Goal: Task Accomplishment & Management: Complete application form

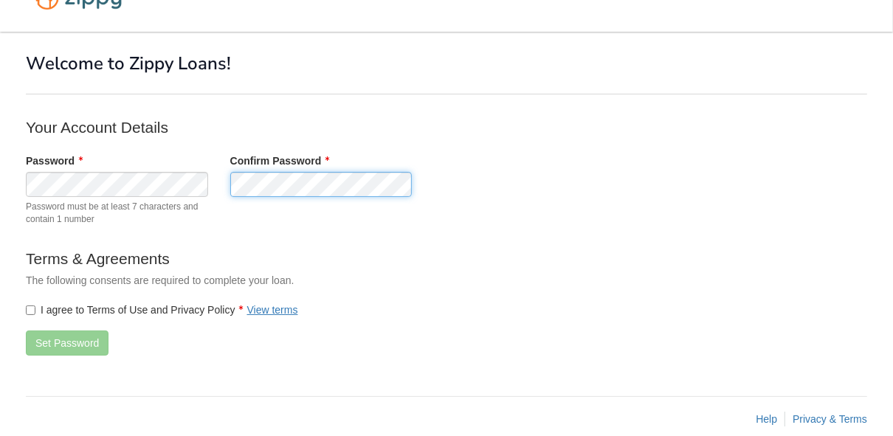
scroll to position [55, 0]
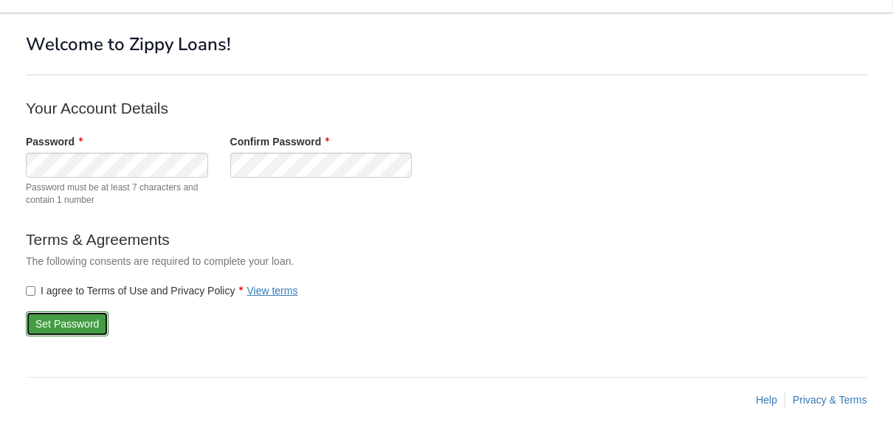
click at [52, 323] on button "Set Password" at bounding box center [67, 324] width 83 height 25
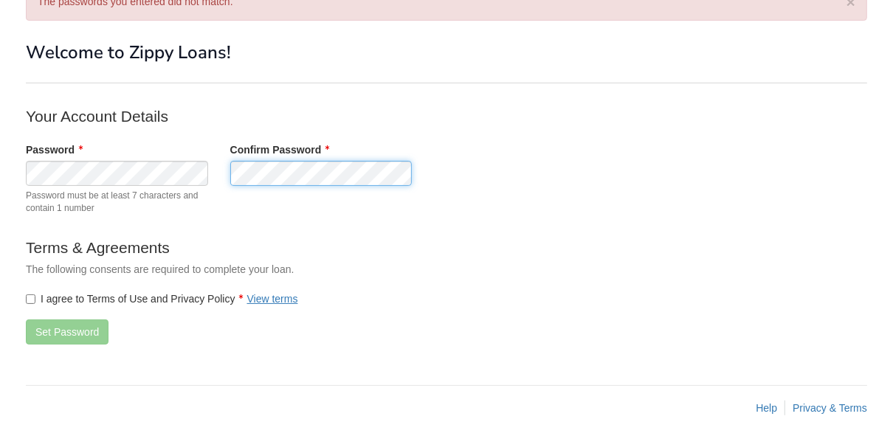
scroll to position [103, 0]
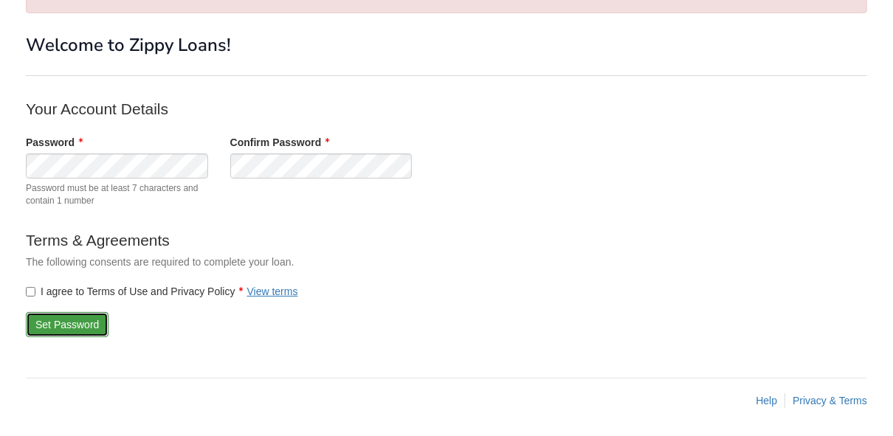
click at [55, 321] on button "Set Password" at bounding box center [67, 324] width 83 height 25
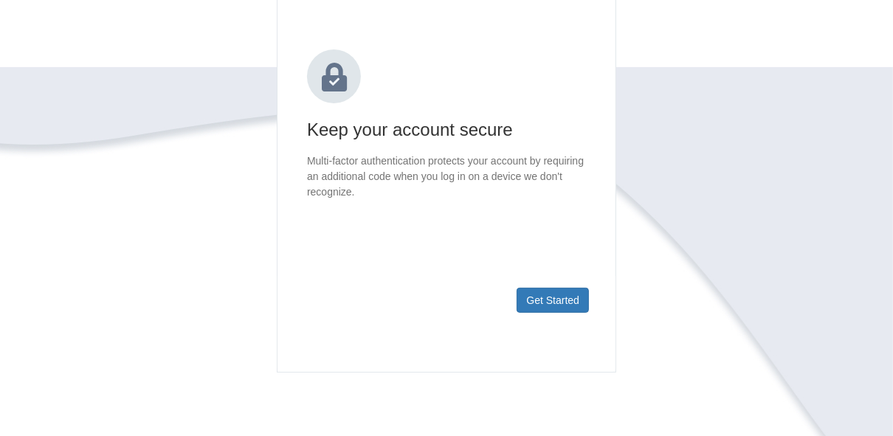
scroll to position [236, 0]
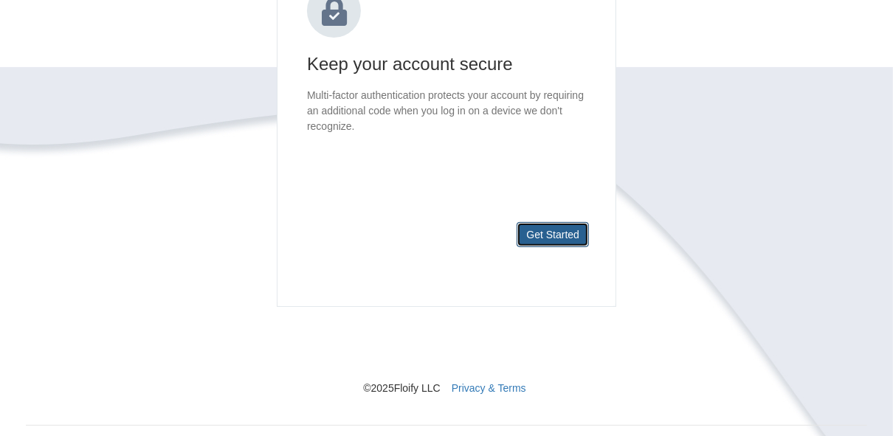
click at [533, 242] on button "Get Started" at bounding box center [553, 234] width 72 height 25
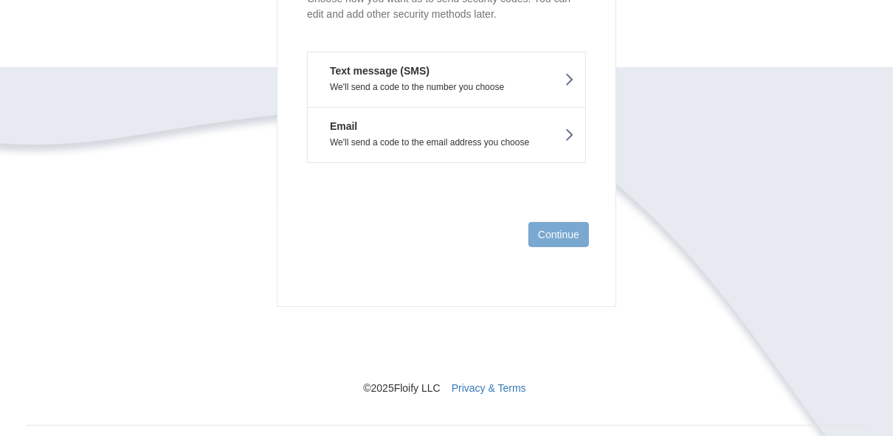
scroll to position [177, 0]
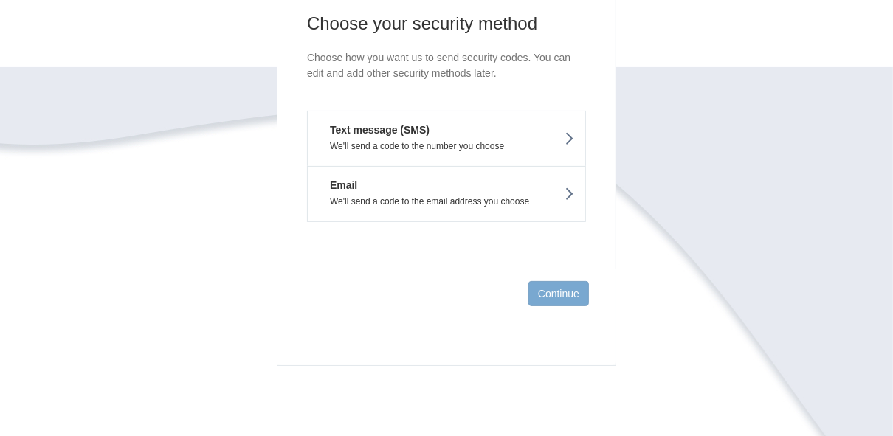
click at [558, 147] on p "We'll send a code to the number you choose" at bounding box center [446, 146] width 255 height 10
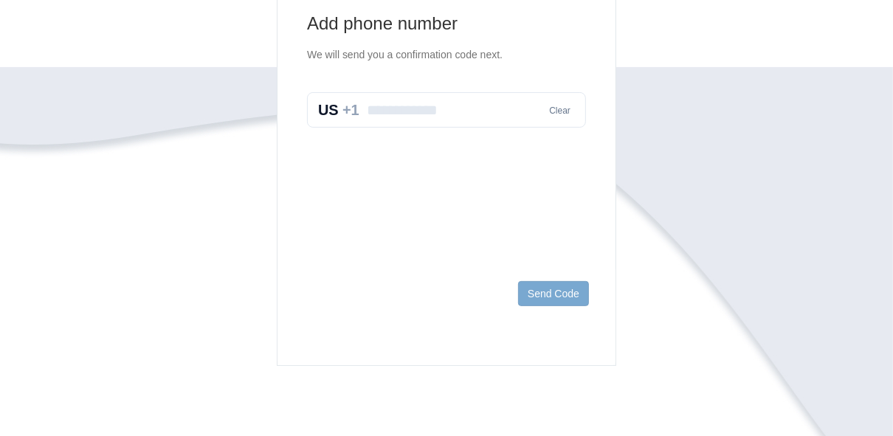
click at [461, 121] on input "text" at bounding box center [446, 109] width 279 height 35
type input "**********"
click at [554, 288] on button "Send Code" at bounding box center [553, 293] width 71 height 25
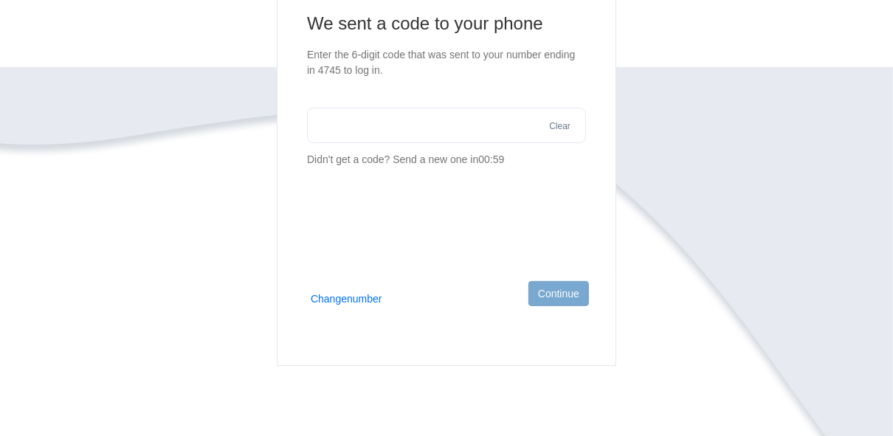
click at [421, 131] on input "text" at bounding box center [446, 125] width 279 height 35
type input "******"
click at [579, 292] on button "Continue" at bounding box center [559, 293] width 61 height 25
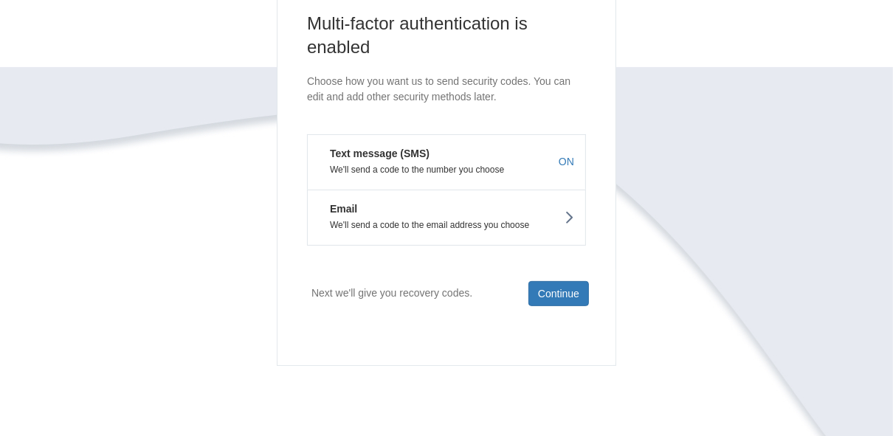
click at [562, 227] on p "We'll send a code to the email address you choose" at bounding box center [446, 225] width 255 height 10
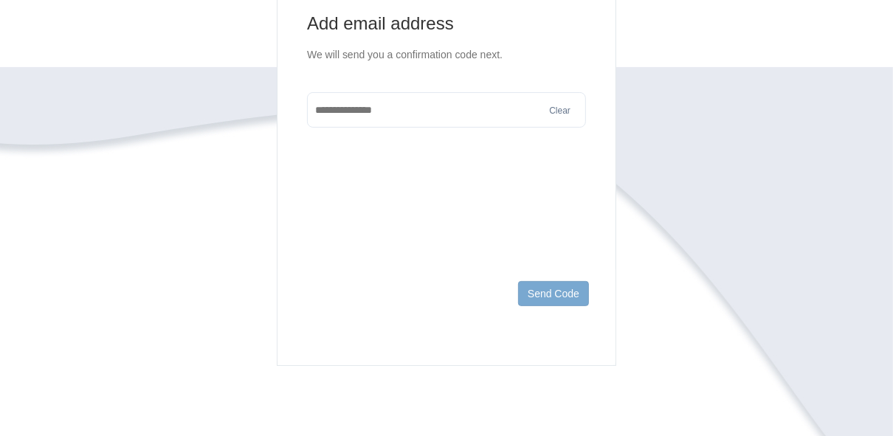
click at [413, 114] on input "text" at bounding box center [446, 109] width 279 height 35
type input "**********"
click at [537, 303] on button "Send Code" at bounding box center [553, 293] width 71 height 25
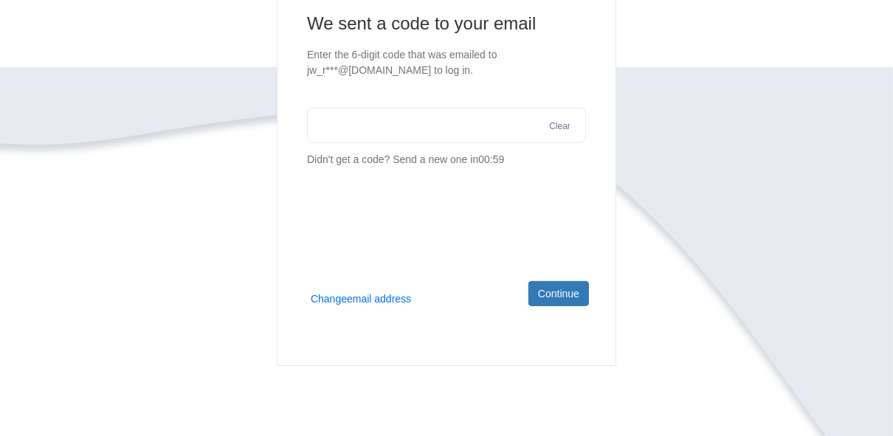
click at [399, 133] on input "text" at bounding box center [446, 125] width 279 height 35
click at [419, 124] on input "text" at bounding box center [446, 125] width 279 height 35
type input "******"
click at [536, 298] on button "Continue" at bounding box center [559, 293] width 61 height 25
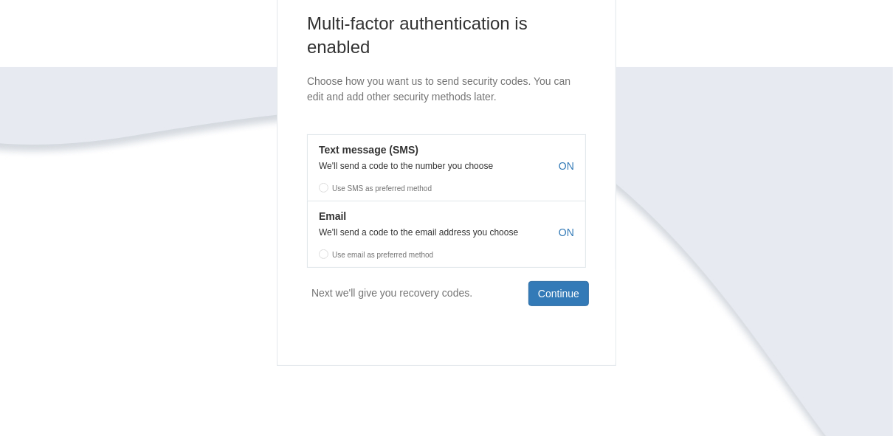
click at [323, 189] on label "Use SMS as preferred method" at bounding box center [447, 186] width 278 height 22
click at [325, 185] on label "Use SMS as preferred method" at bounding box center [447, 186] width 278 height 22
click at [319, 253] on label "Use email as preferred method" at bounding box center [447, 252] width 278 height 22
click at [325, 185] on label "Use SMS as preferred method" at bounding box center [447, 186] width 278 height 22
click at [559, 291] on button "Continue" at bounding box center [559, 293] width 61 height 25
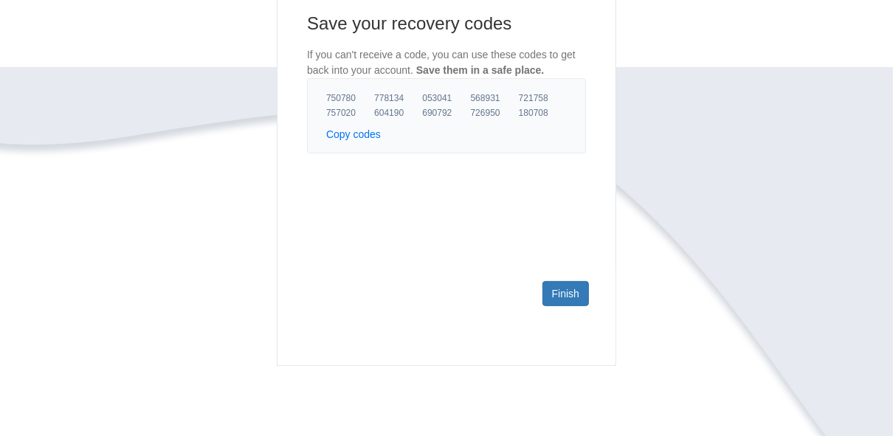
click at [371, 134] on button "Copy codes" at bounding box center [353, 134] width 55 height 15
click at [567, 293] on link "Finish" at bounding box center [566, 293] width 47 height 25
